Goal: Check status: Check status

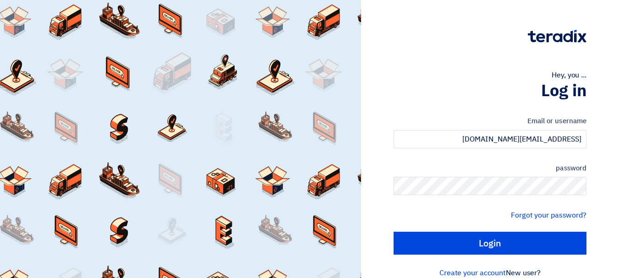
click at [394, 232] on input "Login" at bounding box center [490, 243] width 193 height 23
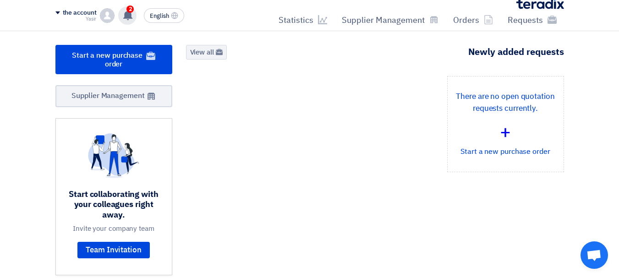
click at [128, 16] on use at bounding box center [127, 15] width 9 height 10
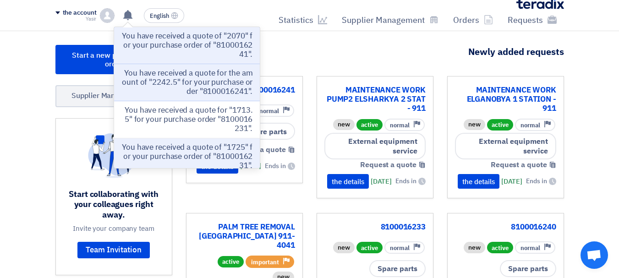
drag, startPoint x: 168, startPoint y: 39, endPoint x: 185, endPoint y: 44, distance: 17.7
click at [168, 39] on font "You have received a quote of "2070" for your purchase order of "8100016241"." at bounding box center [187, 45] width 131 height 30
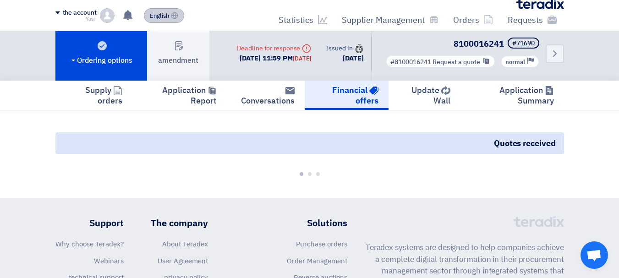
click at [163, 15] on font "English" at bounding box center [159, 15] width 19 height 9
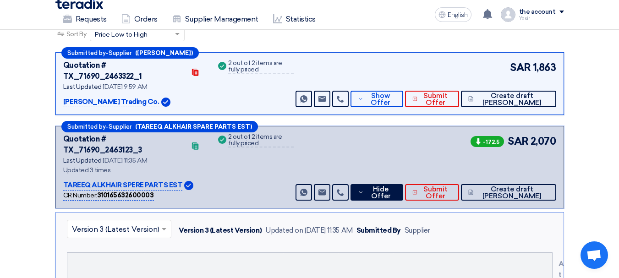
scroll to position [116, 0]
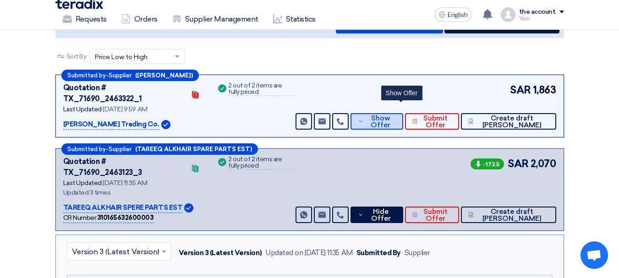
click at [391, 114] on font "Show Offer" at bounding box center [381, 121] width 20 height 15
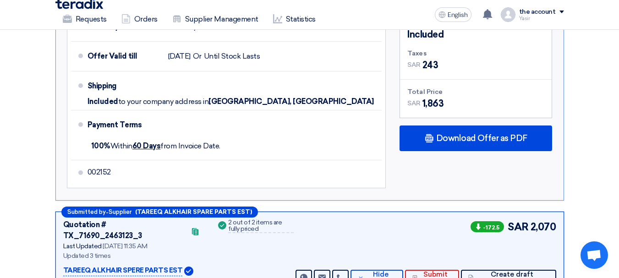
scroll to position [620, 0]
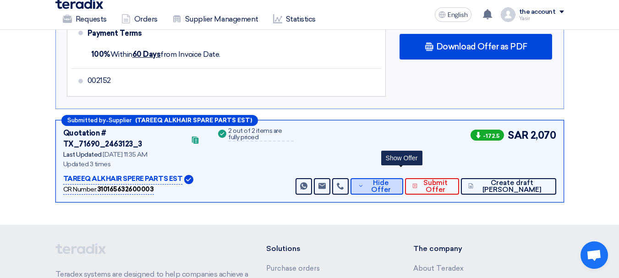
click at [396, 180] on span "Hide Offer" at bounding box center [381, 187] width 30 height 14
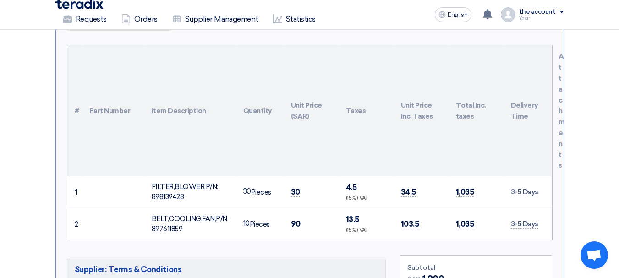
scroll to position [345, 0]
click at [297, 188] on span "30" at bounding box center [295, 193] width 9 height 10
click at [300, 209] on td "90" at bounding box center [311, 225] width 55 height 32
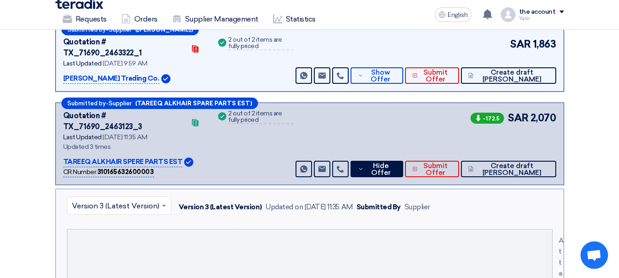
scroll to position [0, 0]
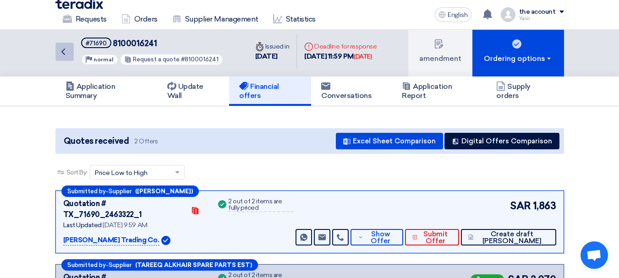
click at [70, 56] on link "Back" at bounding box center [64, 52] width 18 height 18
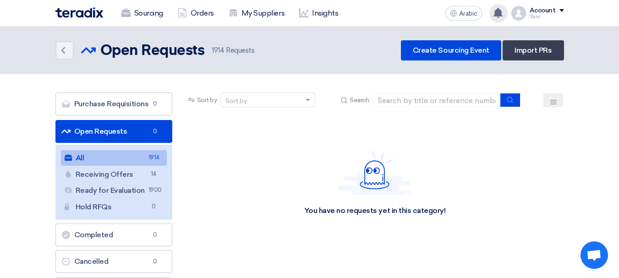
click at [498, 13] on use at bounding box center [498, 13] width 9 height 10
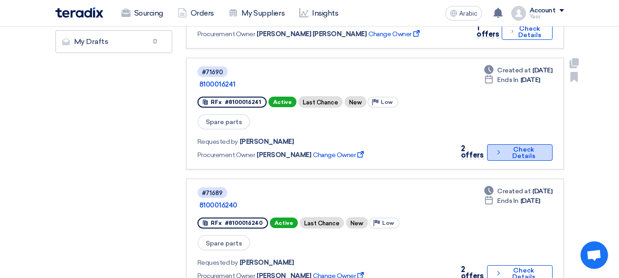
click at [530, 146] on font "Check Details" at bounding box center [524, 153] width 23 height 14
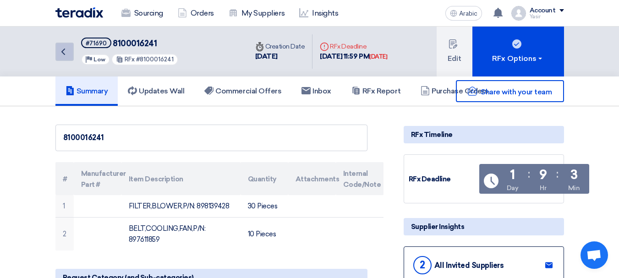
click at [66, 55] on icon "Back" at bounding box center [63, 51] width 11 height 11
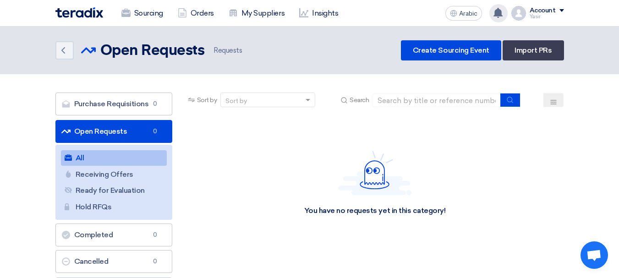
click at [498, 13] on use at bounding box center [498, 13] width 9 height 10
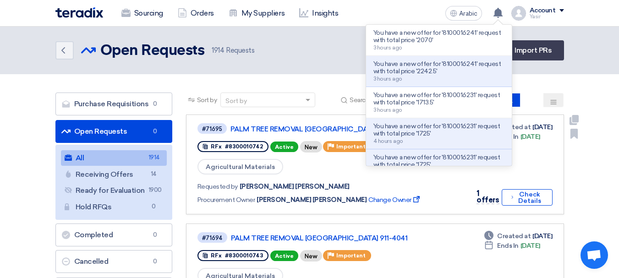
click at [425, 207] on link "#71695 PALM TREE REMOVAL DOHA SQUARE 911-4041 RFx #8300010742 Active New Priori…" at bounding box center [375, 165] width 378 height 100
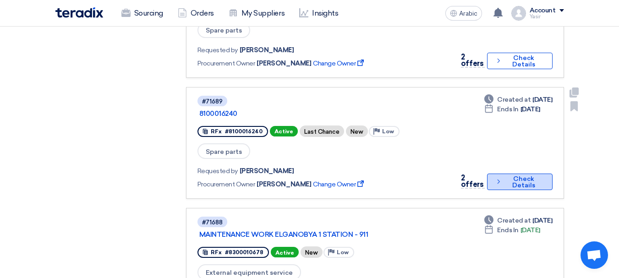
click at [524, 174] on button "Check details Check Details" at bounding box center [519, 182] width 65 height 17
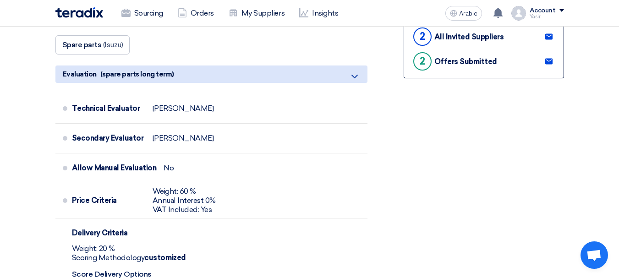
scroll to position [229, 0]
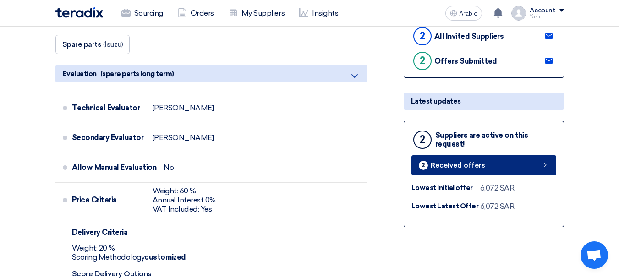
click at [483, 166] on link "2 Received offers" at bounding box center [484, 165] width 145 height 20
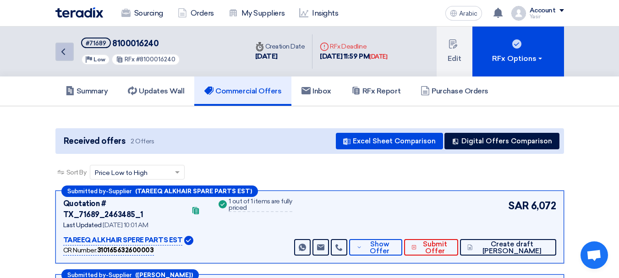
click at [69, 58] on link "Back" at bounding box center [64, 52] width 18 height 18
